Goal: Check status

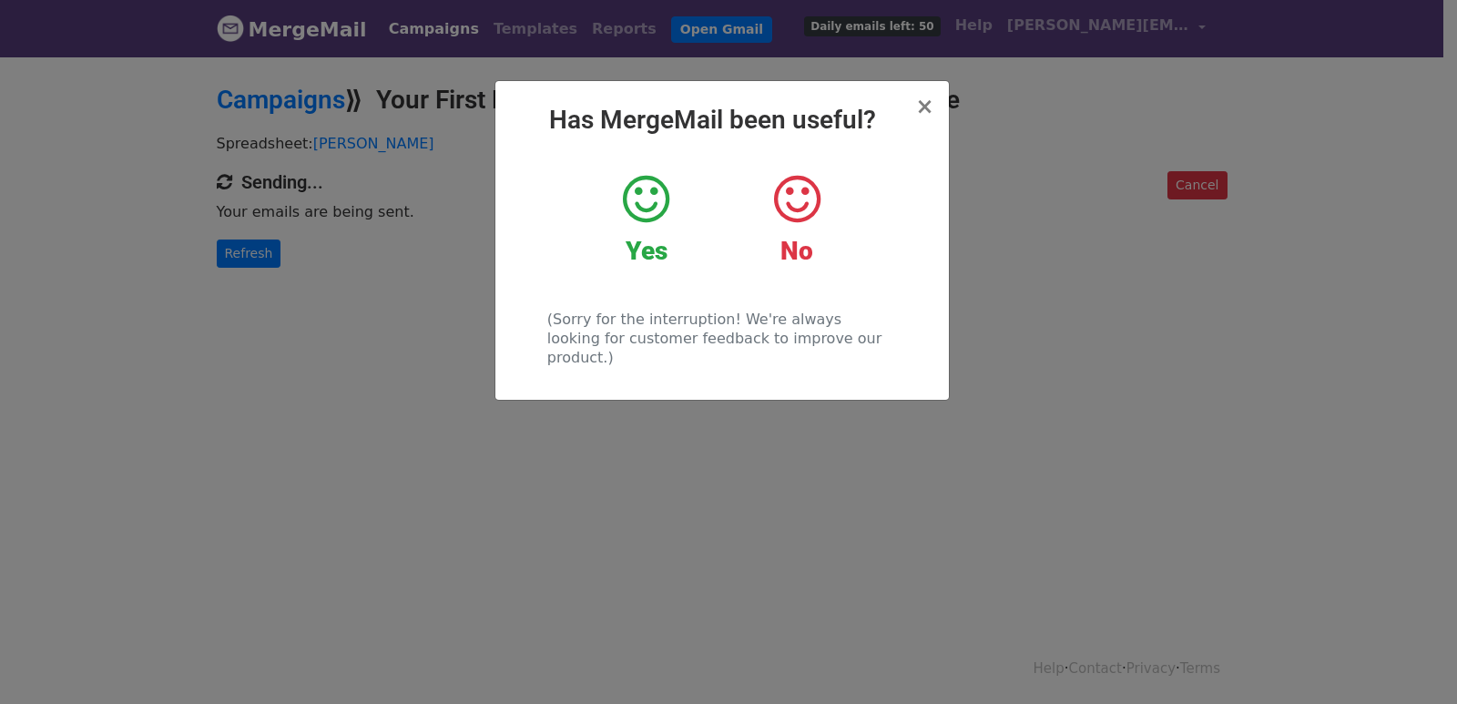
click at [343, 303] on div "× Has MergeMail been useful? Yes No (Sorry for the interruption! We're always l…" at bounding box center [728, 379] width 1457 height 649
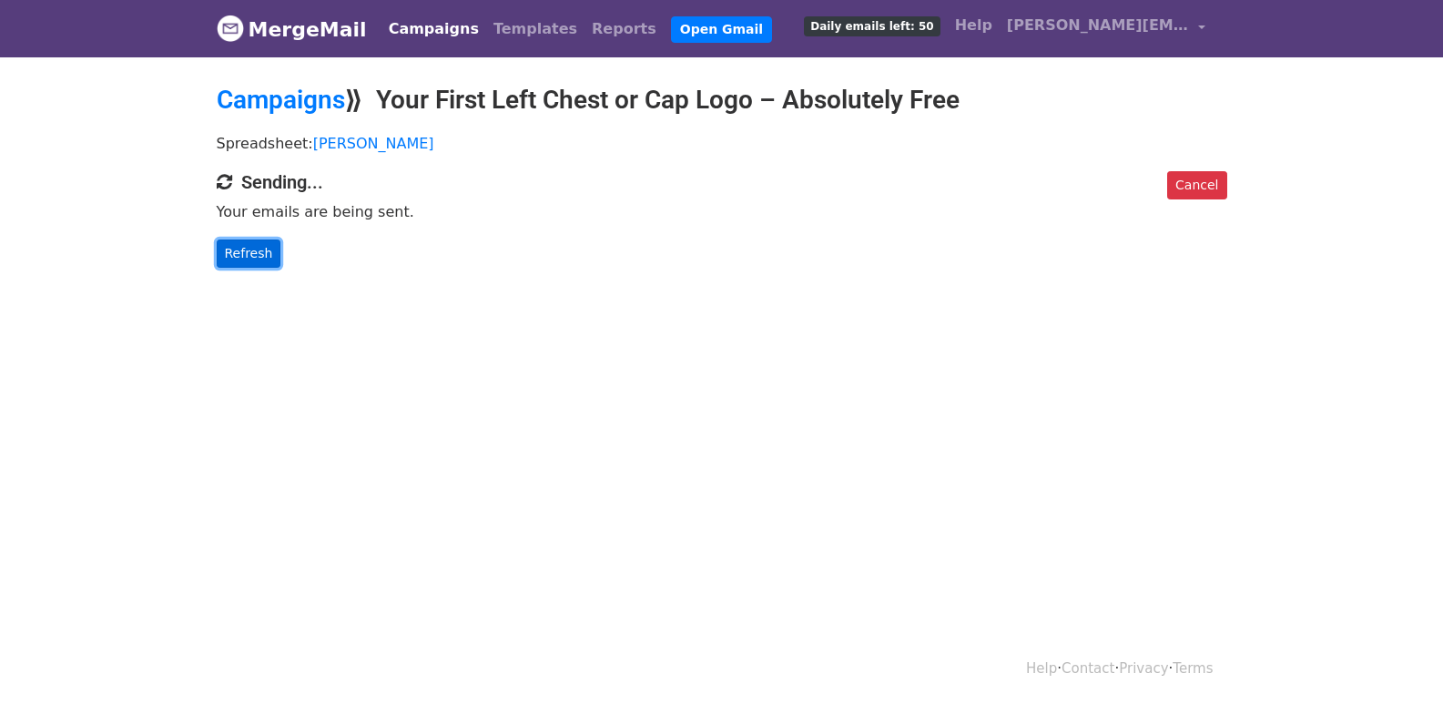
click at [257, 255] on link "Refresh" at bounding box center [249, 253] width 65 height 28
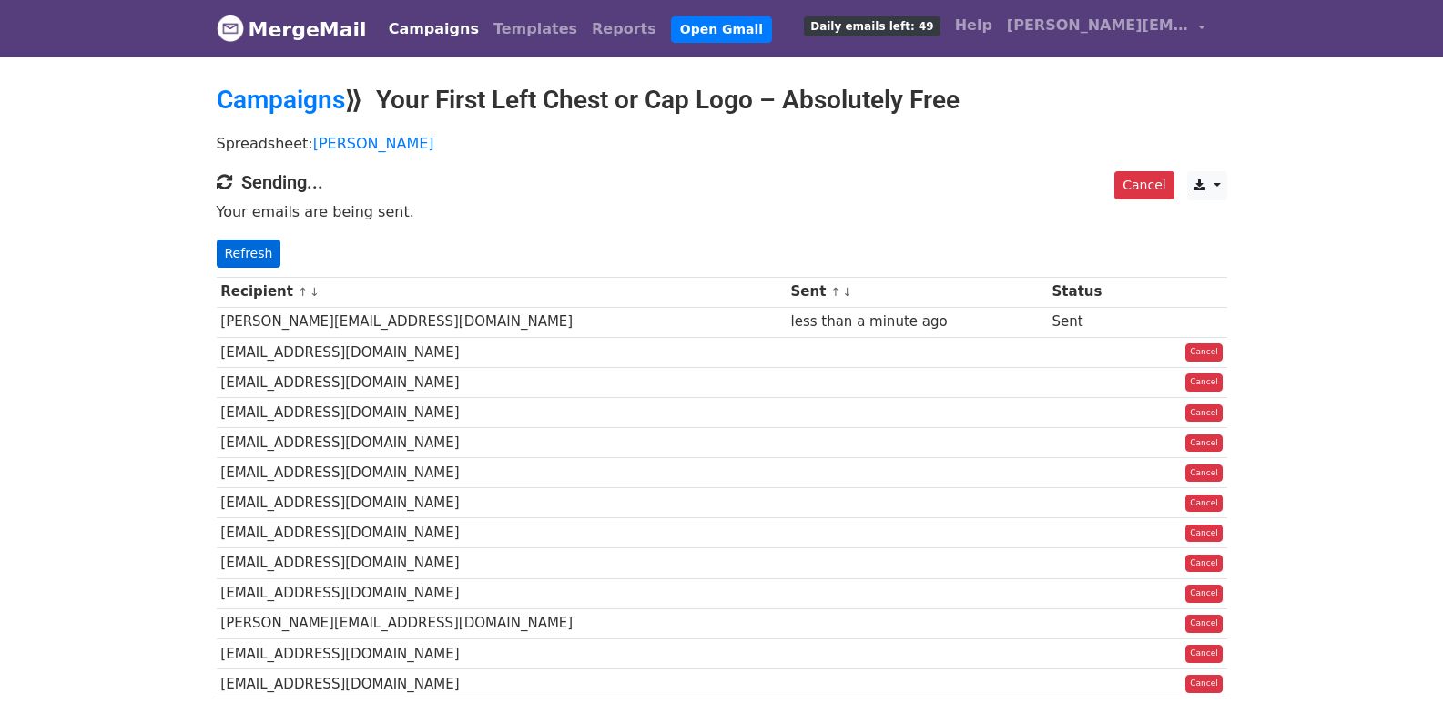
click at [280, 258] on p "Refresh" at bounding box center [722, 253] width 1011 height 28
click at [270, 258] on link "Refresh" at bounding box center [249, 253] width 65 height 28
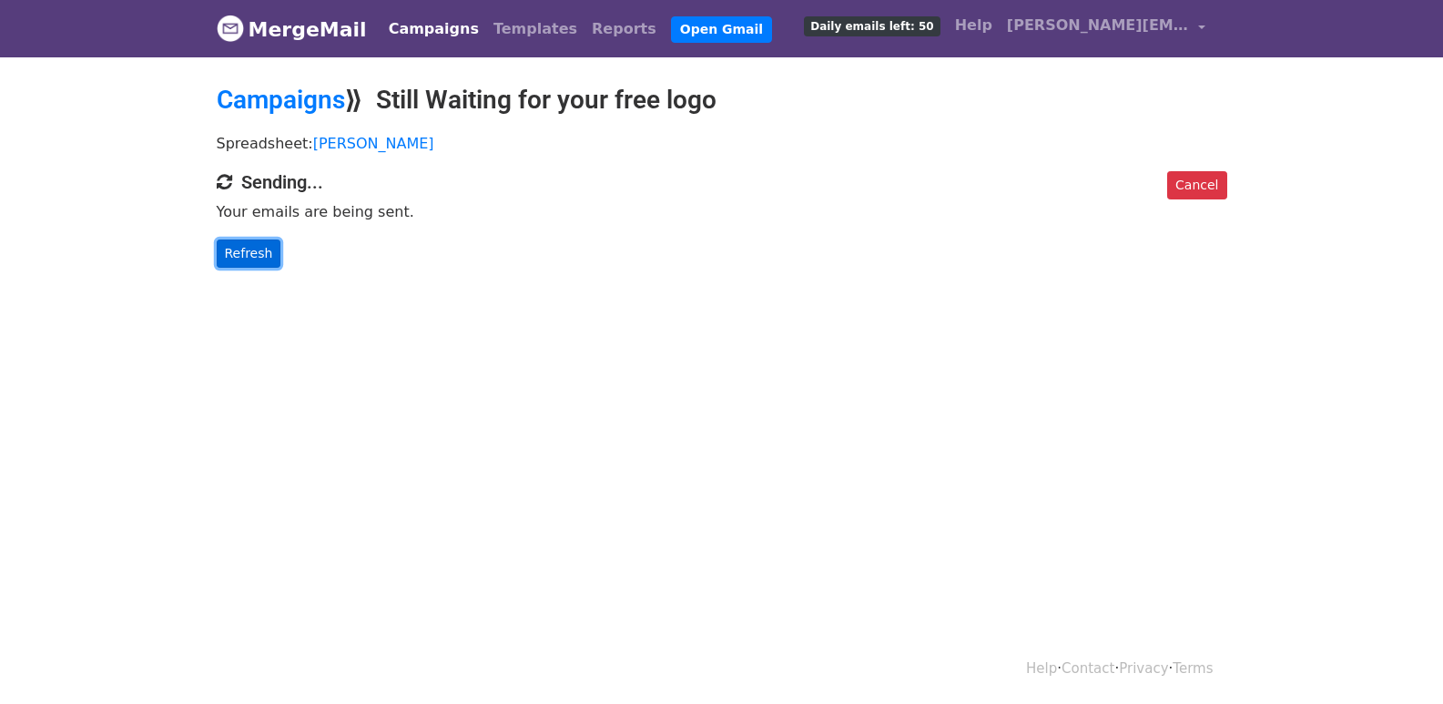
click at [258, 257] on link "Refresh" at bounding box center [249, 253] width 65 height 28
click at [235, 248] on link "Refresh" at bounding box center [249, 253] width 65 height 28
